Goal: Use online tool/utility: Utilize a website feature to perform a specific function

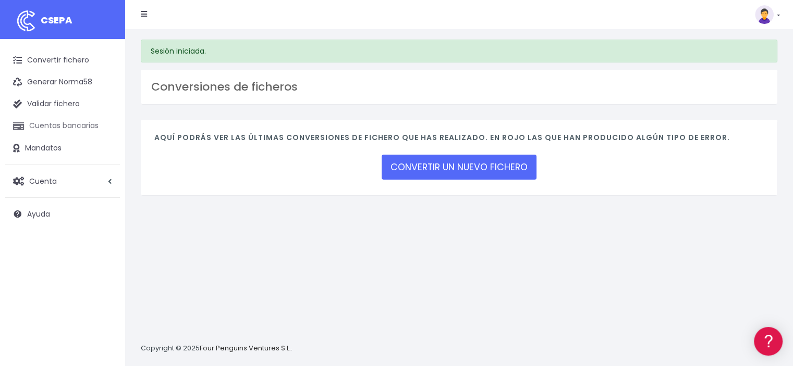
click at [52, 125] on link "Cuentas bancarias" at bounding box center [62, 126] width 115 height 22
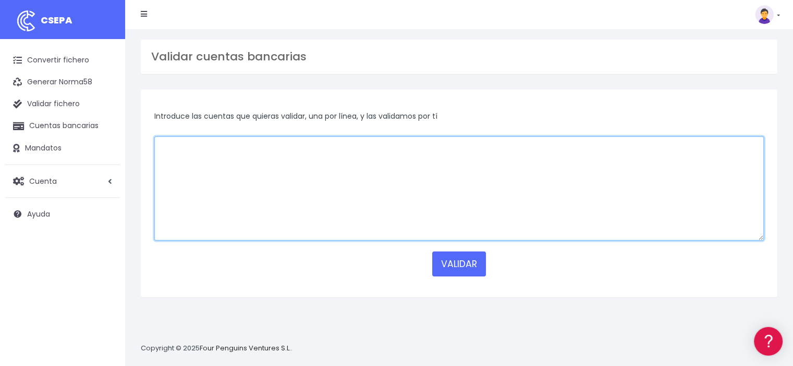
click at [179, 184] on textarea at bounding box center [458, 189] width 609 height 104
paste textarea "[FINANCIAL_ID]"
type textarea "ES7800494447312790002318"
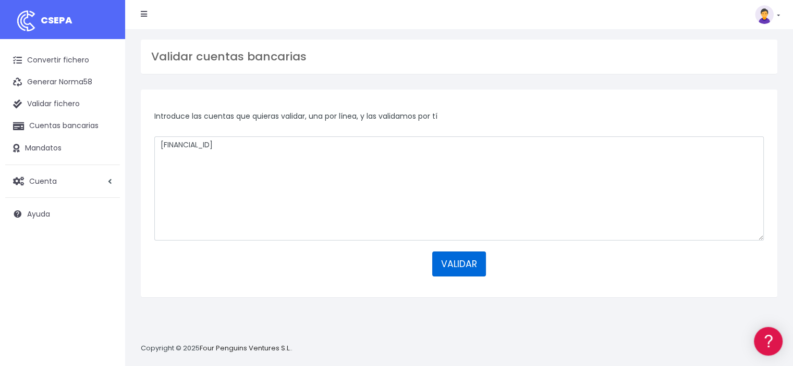
click at [435, 263] on button "VALIDAR" at bounding box center [459, 264] width 54 height 25
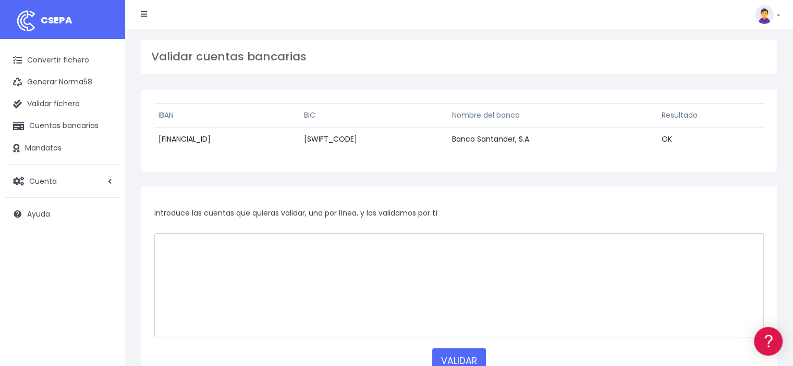
drag, startPoint x: 267, startPoint y: 140, endPoint x: 153, endPoint y: 141, distance: 114.1
click at [153, 141] on div "IBAN BIC Nombre del banco Resultado ES7800494447312790002318 BSCHESMMXXX Banco …" at bounding box center [459, 131] width 636 height 82
click at [257, 142] on td "ES7800494447312790002318" at bounding box center [226, 140] width 145 height 24
drag, startPoint x: 232, startPoint y: 134, endPoint x: 158, endPoint y: 141, distance: 73.8
click at [158, 141] on td "ES7800494447312790002318" at bounding box center [226, 140] width 145 height 24
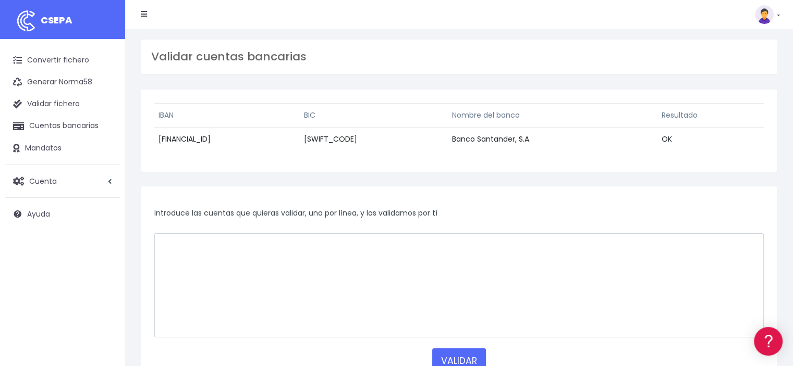
copy td "ES7800494447312790002318"
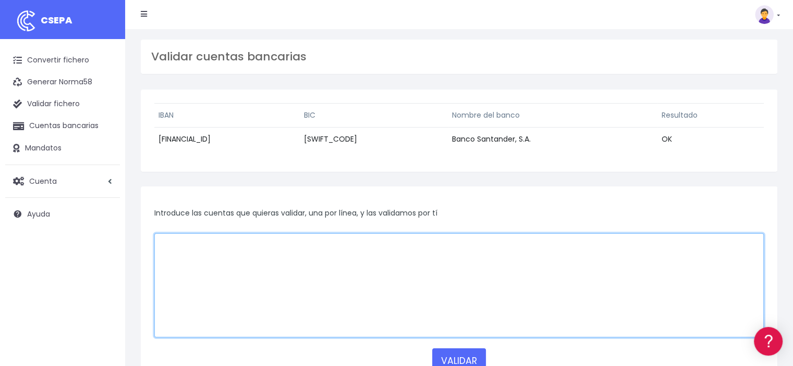
click at [226, 258] on textarea at bounding box center [458, 285] width 609 height 104
paste textarea "[FINANCIAL_ID]"
type textarea "[FINANCIAL_ID]"
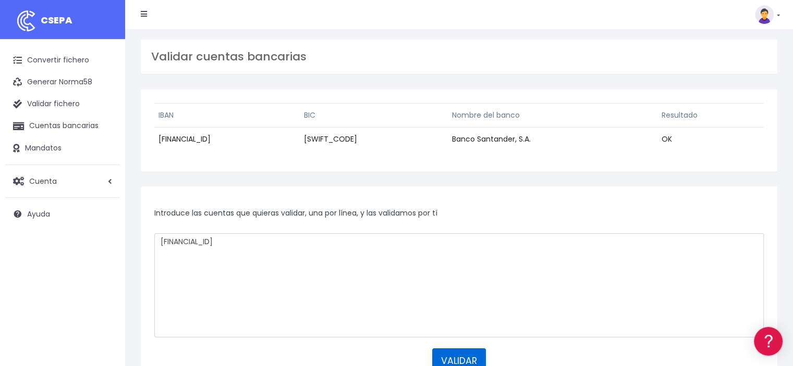
click at [454, 354] on button "VALIDAR" at bounding box center [459, 361] width 54 height 25
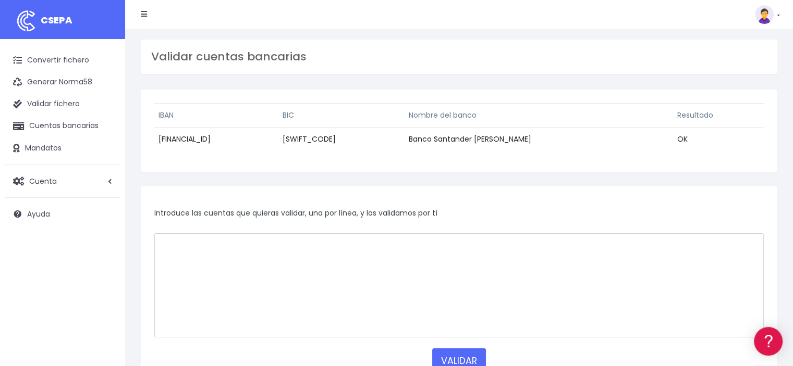
drag, startPoint x: 275, startPoint y: 140, endPoint x: 162, endPoint y: 141, distance: 113.6
click at [162, 141] on td "[FINANCIAL_ID]" at bounding box center [216, 140] width 124 height 24
copy td "T50001800036085542602054"
